Goal: Task Accomplishment & Management: Complete application form

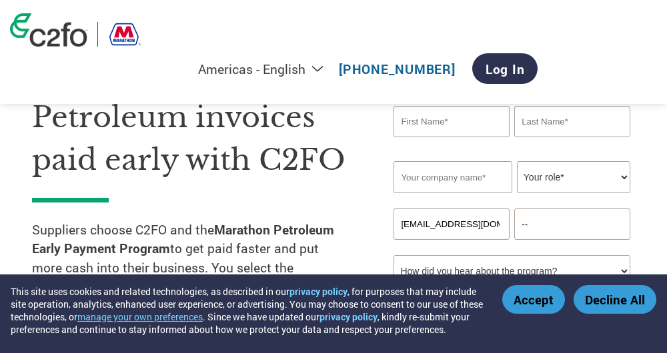
scroll to position [70, 0]
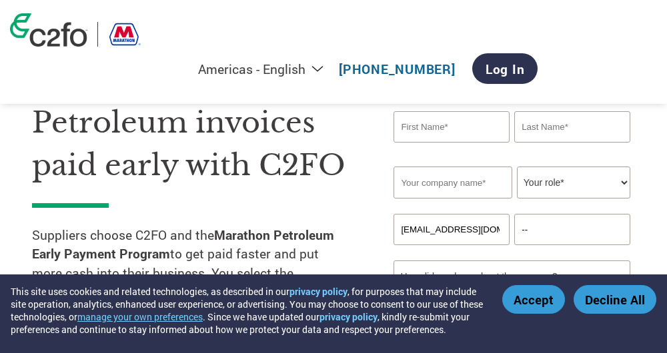
click at [483, 126] on input "text" at bounding box center [451, 126] width 116 height 31
type input "[PERSON_NAME]"
click at [443, 187] on input "text" at bounding box center [452, 183] width 118 height 32
type input "ENVIRO TEC SPECIALTIES INC"
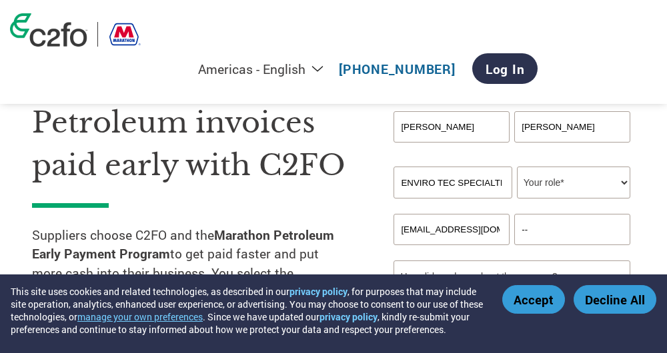
type input "[EMAIL_ADDRESS][DOMAIN_NAME]"
type input "6094574027"
click at [517, 167] on select "Your role* CFO Controller Credit Manager Finance Director Treasurer CEO Preside…" at bounding box center [573, 183] width 113 height 32
select select "PRESIDENT"
click option "President" at bounding box center [0, 0] width 0 height 0
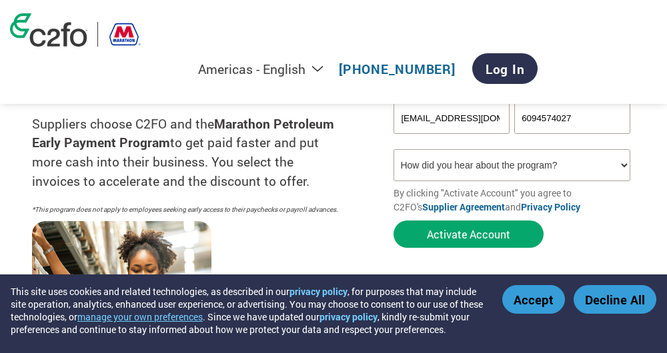
scroll to position [189, 0]
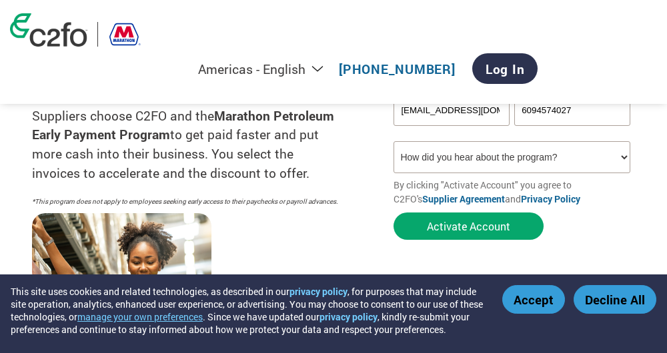
select select "Other"
click option "Other" at bounding box center [0, 0] width 0 height 0
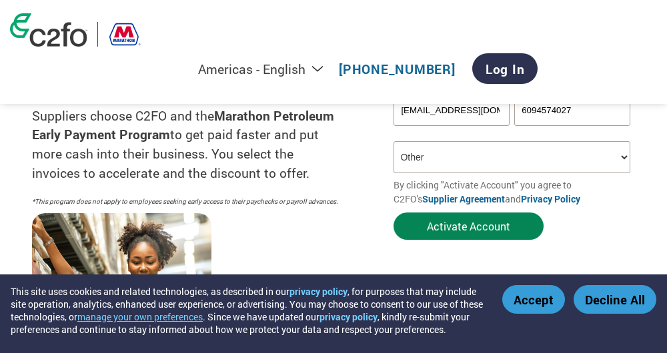
click at [479, 229] on button "Activate Account" at bounding box center [468, 226] width 150 height 27
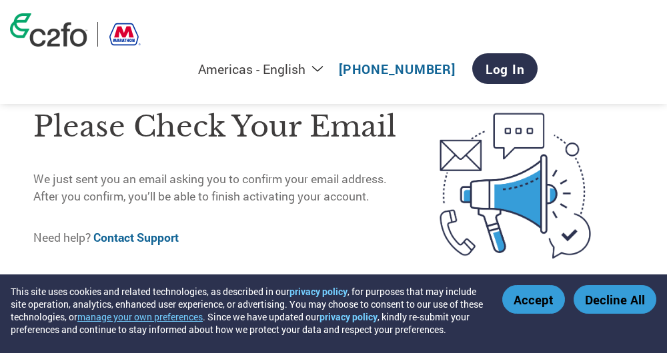
click at [537, 289] on button "Accept" at bounding box center [533, 299] width 63 height 29
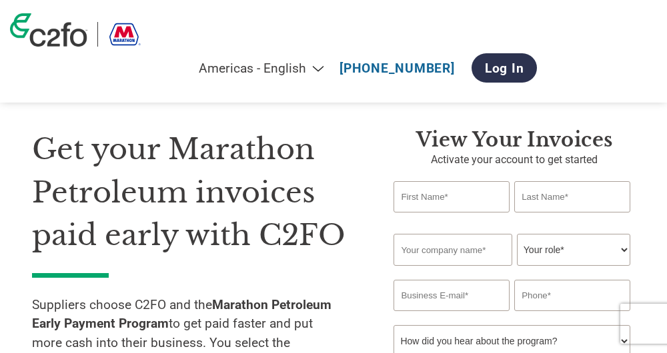
type input "[EMAIL_ADDRESS][DOMAIN_NAME]"
type input "--"
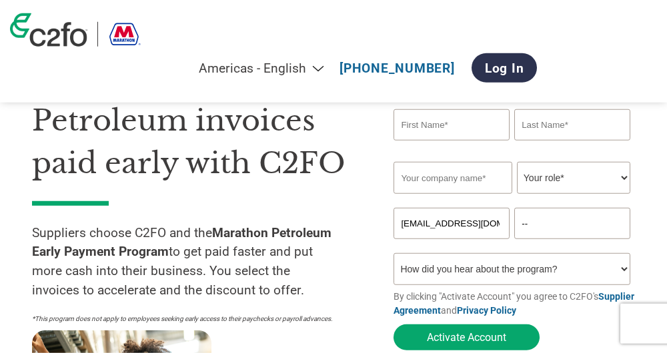
scroll to position [71, 0]
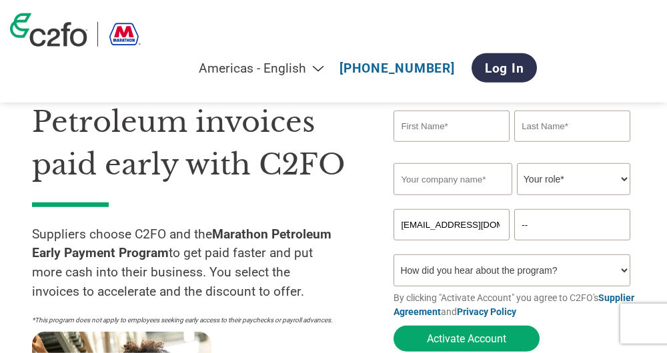
click at [413, 125] on input "text" at bounding box center [451, 126] width 116 height 31
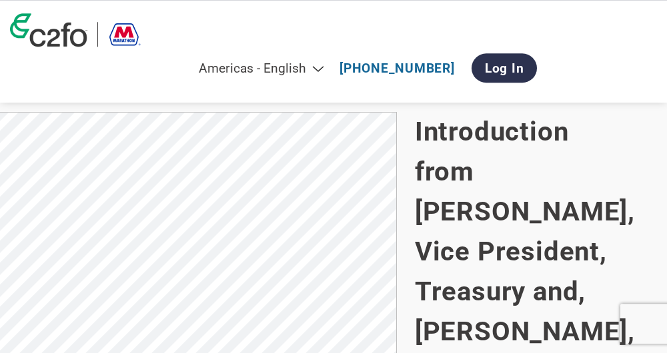
scroll to position [945, 0]
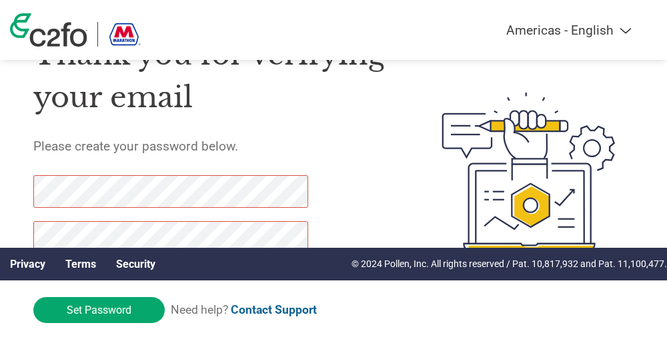
scroll to position [83, 0]
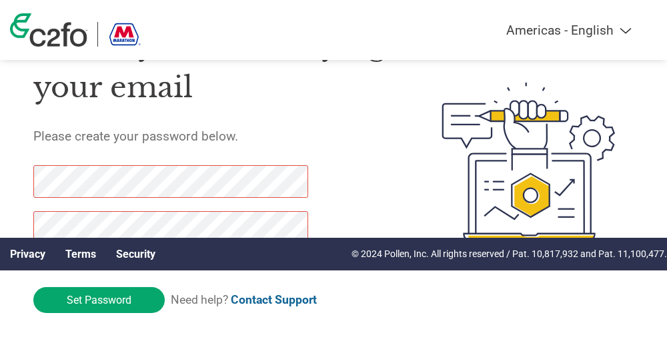
click at [351, 195] on div "Thank you for verifying your email Please create your password below. Password …" at bounding box center [213, 162] width 360 height 316
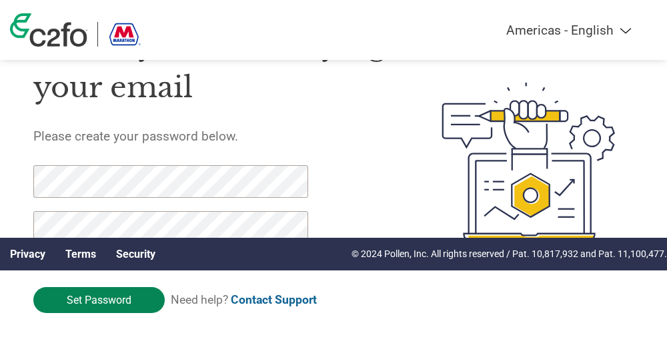
click at [116, 297] on input "Set Password" at bounding box center [98, 300] width 131 height 26
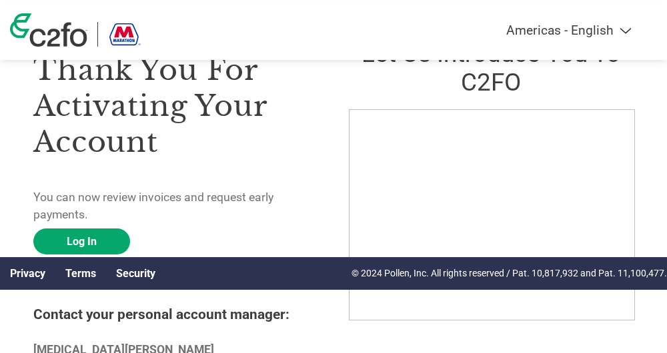
scroll to position [151, 0]
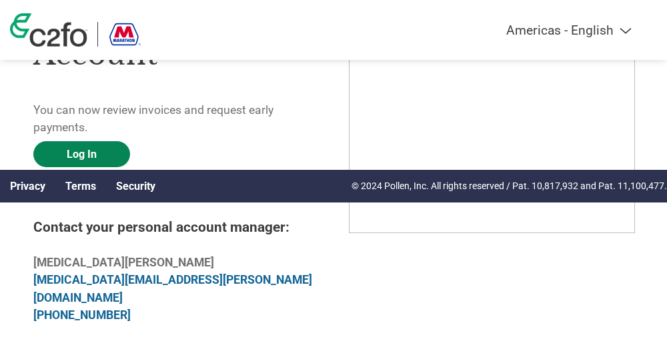
click at [92, 153] on link "Log In" at bounding box center [81, 154] width 97 height 26
